Goal: Obtain resource: Download file/media

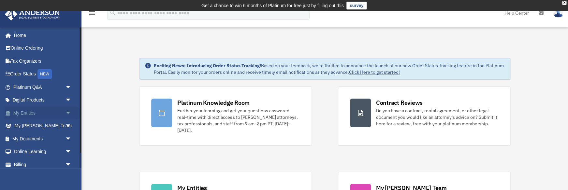
click at [31, 111] on link "My Entities arrow_drop_down" at bounding box center [43, 112] width 77 height 13
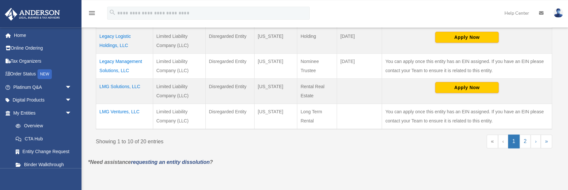
scroll to position [322, 0]
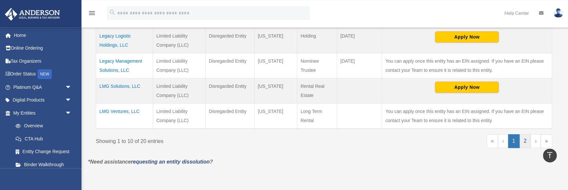
click at [524, 141] on link "2" at bounding box center [524, 141] width 11 height 14
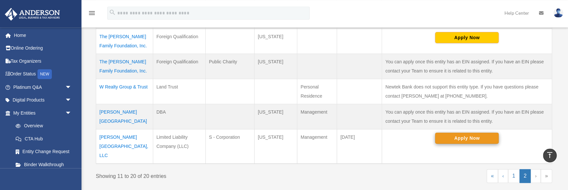
scroll to position [297, 0]
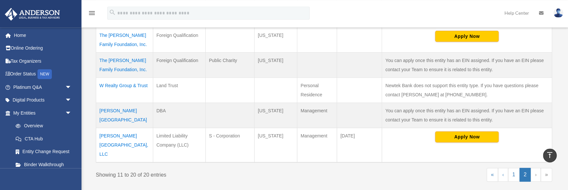
click at [114, 137] on td "Wells Preparatory Academy, LLC" at bounding box center [124, 144] width 57 height 35
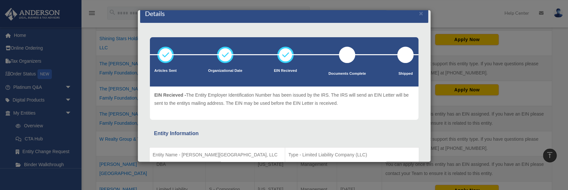
scroll to position [0, 0]
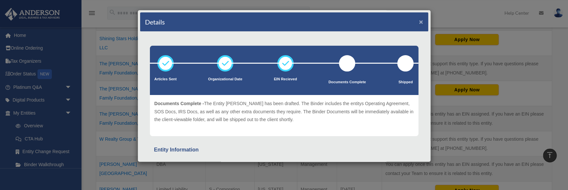
click at [419, 20] on button "×" at bounding box center [421, 21] width 4 height 7
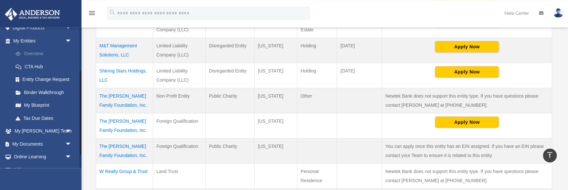
scroll to position [73, 0]
click at [69, 142] on span "arrow_drop_down" at bounding box center [71, 142] width 13 height 13
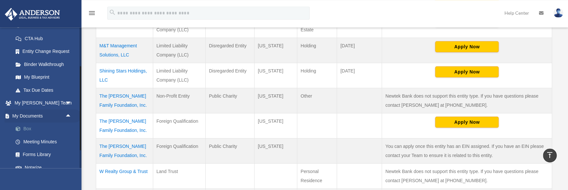
click at [26, 127] on link "Box" at bounding box center [45, 128] width 72 height 13
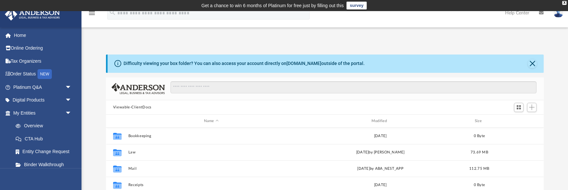
scroll to position [148, 437]
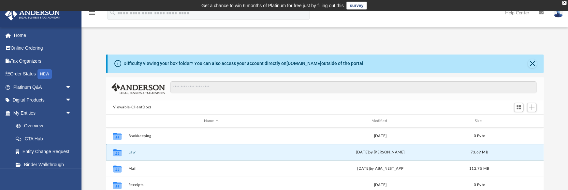
click at [134, 152] on button "Law" at bounding box center [211, 152] width 166 height 4
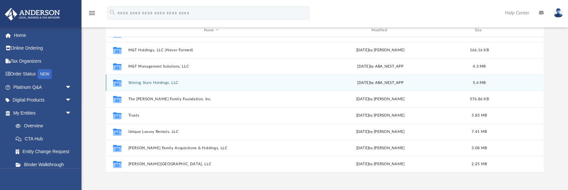
scroll to position [91, 0]
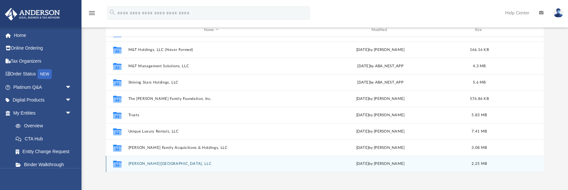
click at [166, 164] on button "[PERSON_NAME][GEOGRAPHIC_DATA], LLC" at bounding box center [211, 164] width 166 height 4
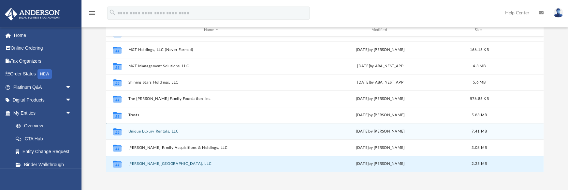
scroll to position [0, 0]
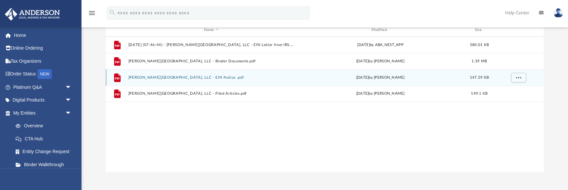
click at [180, 77] on button "[PERSON_NAME][GEOGRAPHIC_DATA], LLC - EIN Notice .pdf" at bounding box center [211, 77] width 166 height 4
